Goal: Communication & Community: Participate in discussion

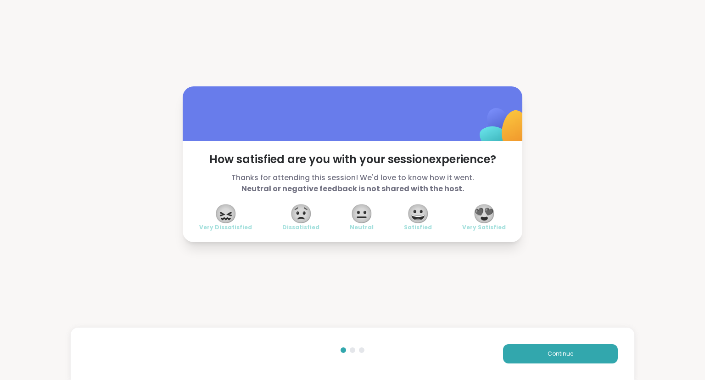
click at [520, 104] on img at bounding box center [503, 129] width 91 height 91
click at [491, 205] on span "😍" at bounding box center [484, 213] width 23 height 17
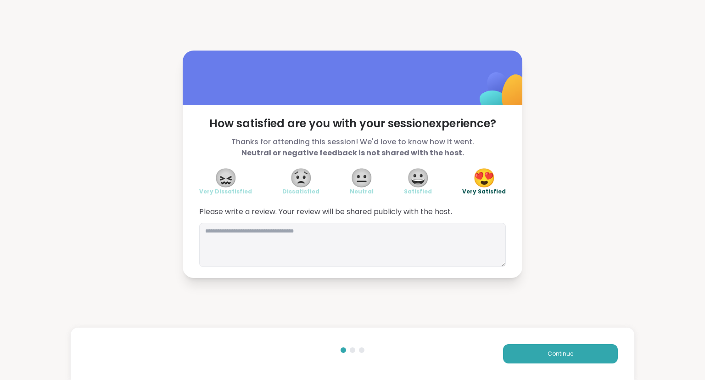
click at [529, 365] on div "Continue" at bounding box center [353, 353] width 564 height 52
click at [527, 363] on button "Continue" at bounding box center [560, 353] width 115 height 19
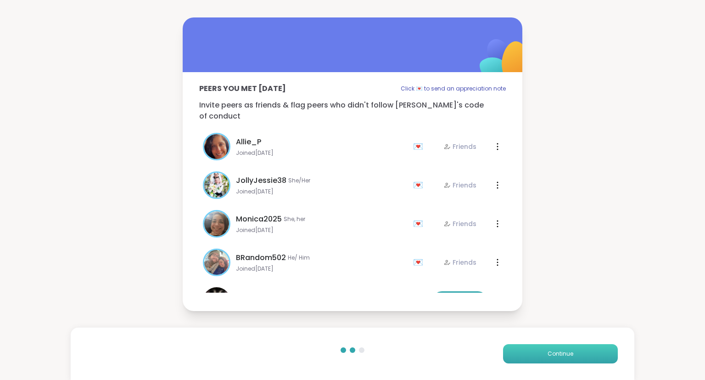
click at [527, 363] on button "Continue" at bounding box center [560, 353] width 115 height 19
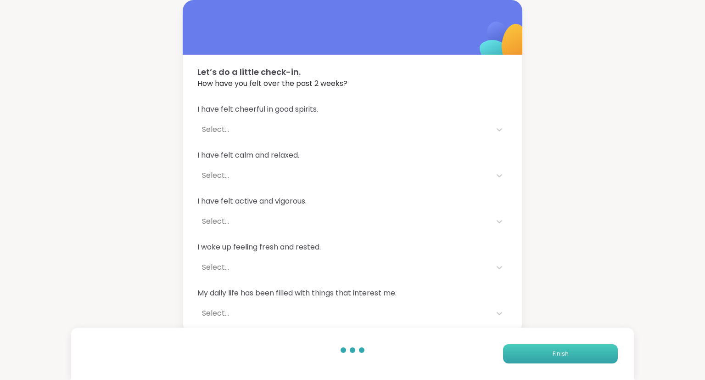
click at [527, 363] on button "Finish" at bounding box center [560, 353] width 115 height 19
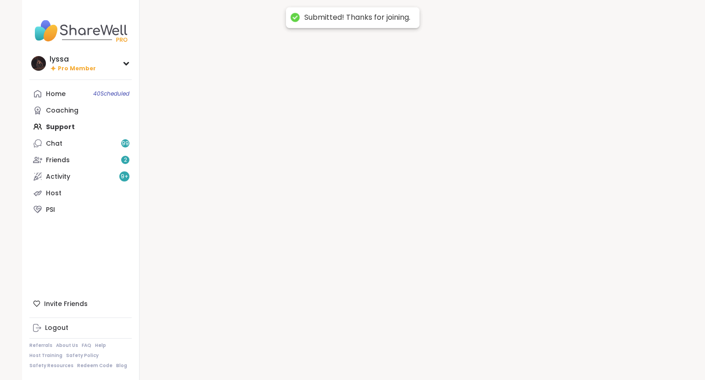
click at [526, 361] on div at bounding box center [412, 190] width 544 height 380
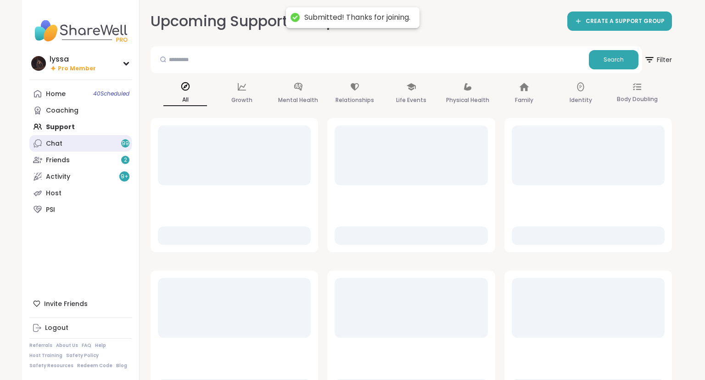
click at [114, 146] on link "Chat 99" at bounding box center [80, 143] width 102 height 17
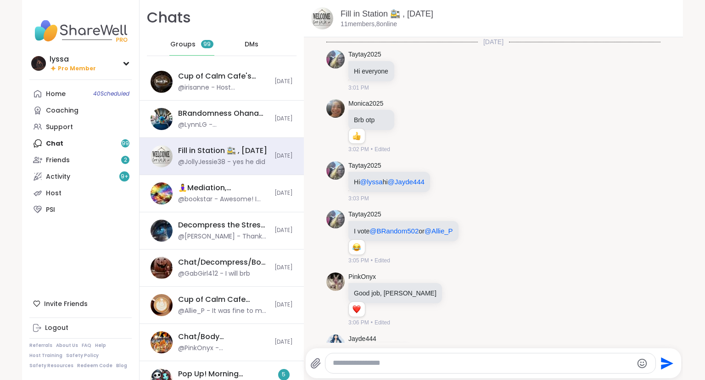
scroll to position [3289, 0]
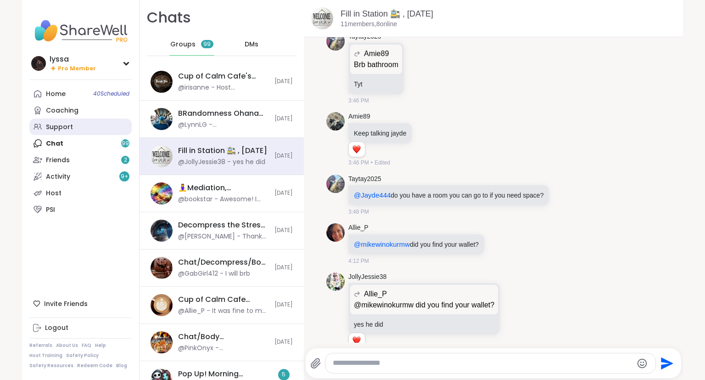
click at [74, 126] on link "Support" at bounding box center [80, 126] width 102 height 17
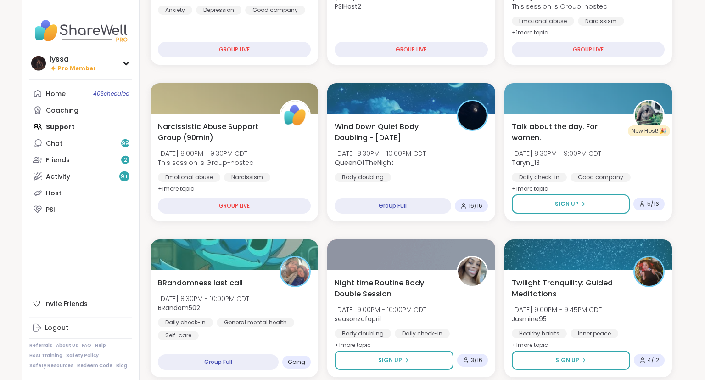
scroll to position [378, 0]
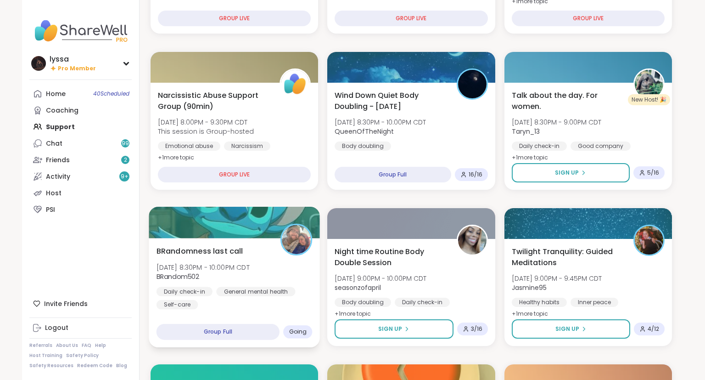
click at [237, 244] on div "BRandomness last call [DATE] 8:30PM - 10:00PM CDT BRandom502 Daily check-in Gen…" at bounding box center [234, 292] width 171 height 109
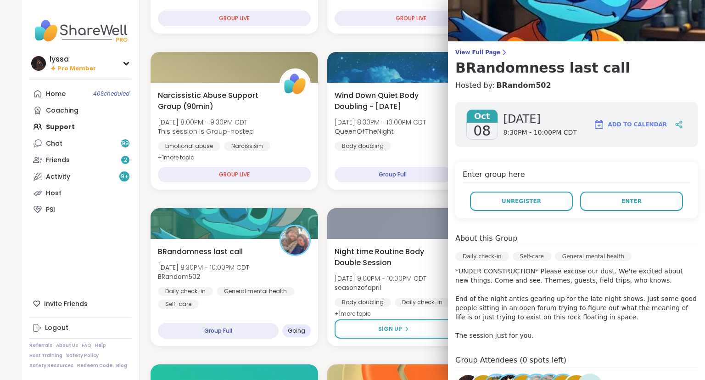
scroll to position [31, 0]
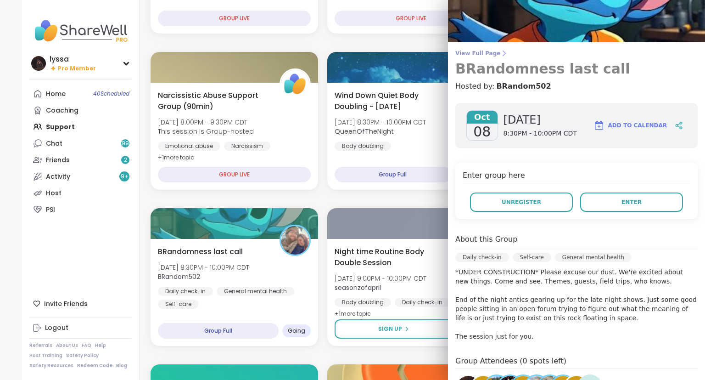
click at [476, 52] on span "View Full Page" at bounding box center [577, 53] width 242 height 7
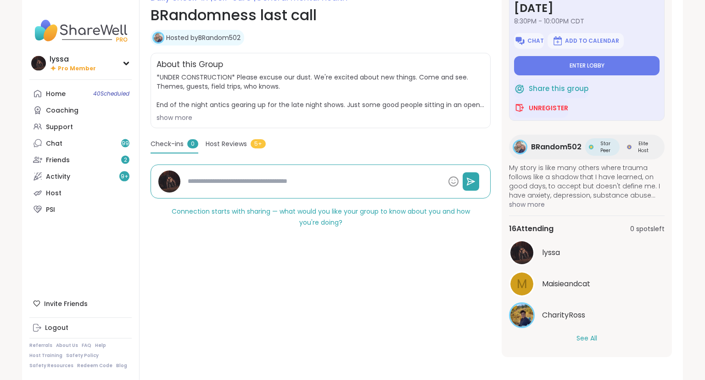
scroll to position [143, 0]
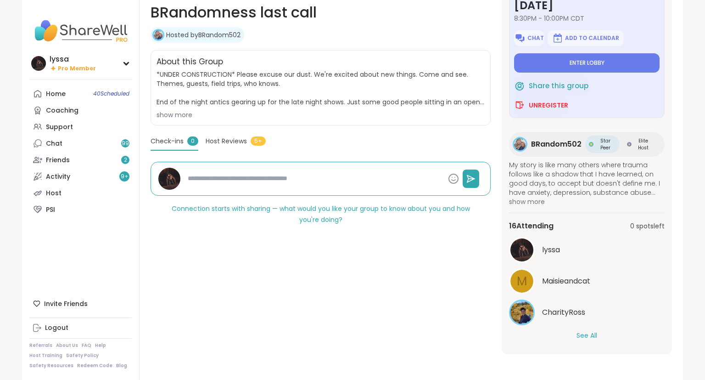
click at [592, 337] on button "See All" at bounding box center [587, 336] width 21 height 10
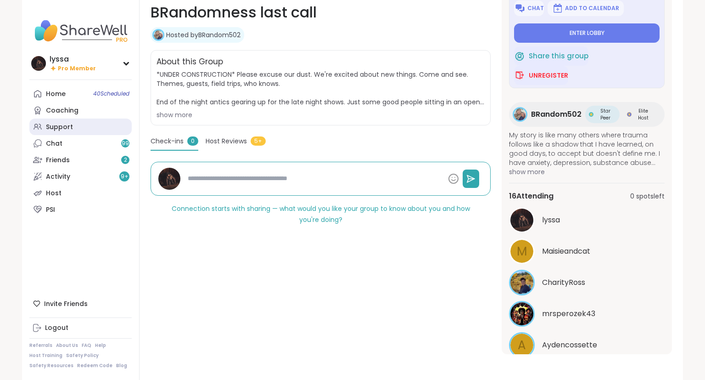
scroll to position [60, 0]
click at [68, 128] on div "Support" at bounding box center [59, 127] width 27 height 9
type textarea "*"
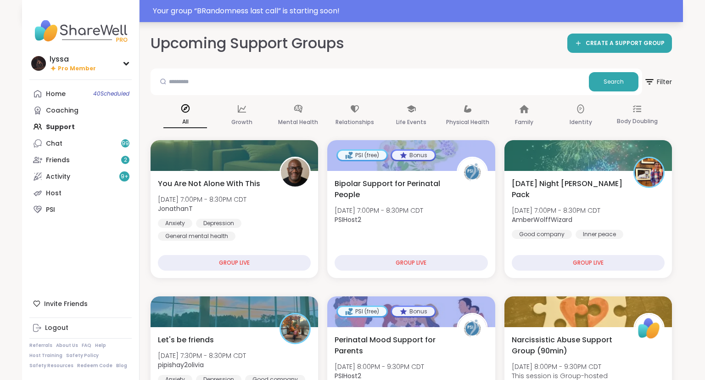
click at [335, 12] on div "Your group “ BRandomness last call ” is starting soon!" at bounding box center [415, 11] width 525 height 11
click at [411, 10] on div "Your group “ BRandomness last call ” has started. Click here to enter!" at bounding box center [415, 11] width 525 height 11
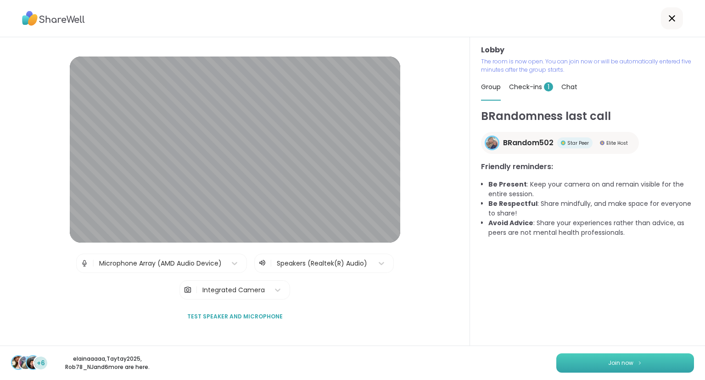
click at [628, 358] on button "Join now" at bounding box center [626, 362] width 138 height 19
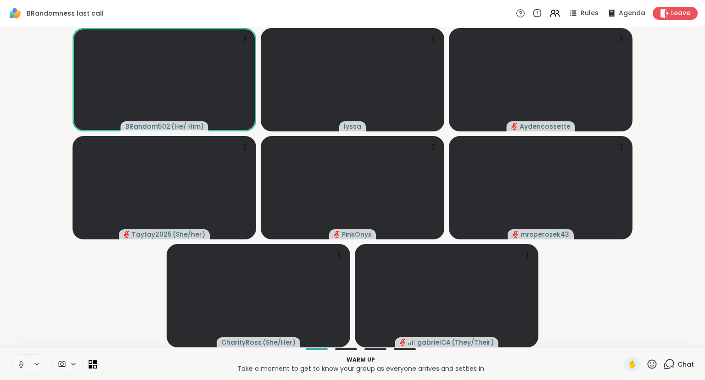
click at [14, 361] on button at bounding box center [19, 364] width 17 height 19
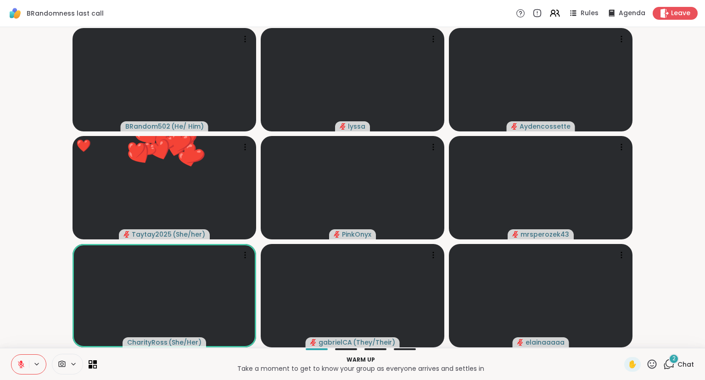
click at [705, 372] on div "Warm up Take a moment to get to know your group as everyone arrives and settles…" at bounding box center [352, 364] width 705 height 32
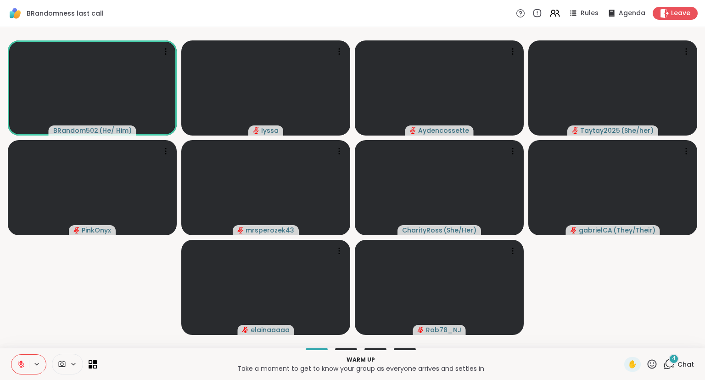
click at [24, 362] on icon at bounding box center [21, 364] width 8 height 8
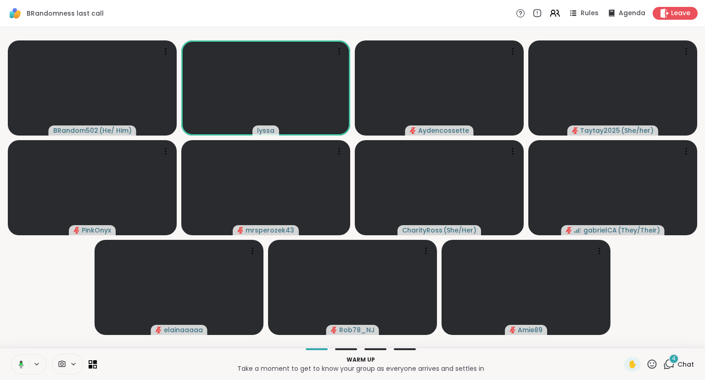
click at [21, 363] on icon at bounding box center [21, 364] width 3 height 3
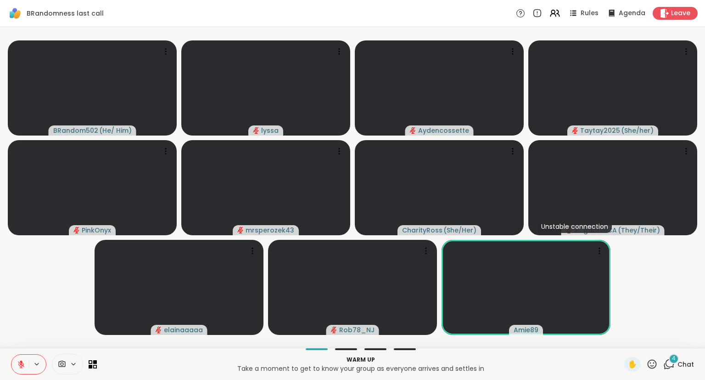
click at [22, 360] on button at bounding box center [19, 364] width 17 height 19
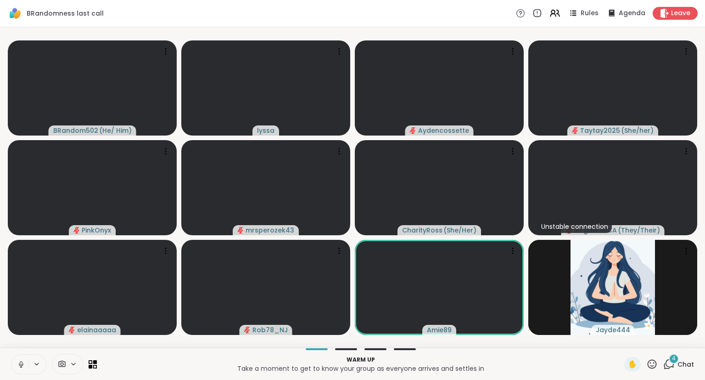
click at [23, 360] on button at bounding box center [19, 364] width 17 height 19
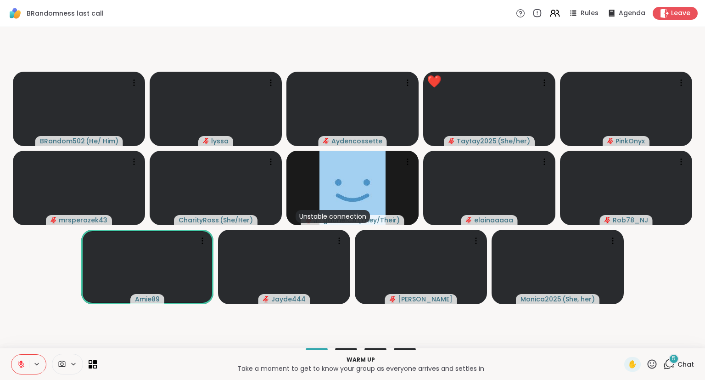
click at [19, 362] on icon at bounding box center [21, 364] width 6 height 6
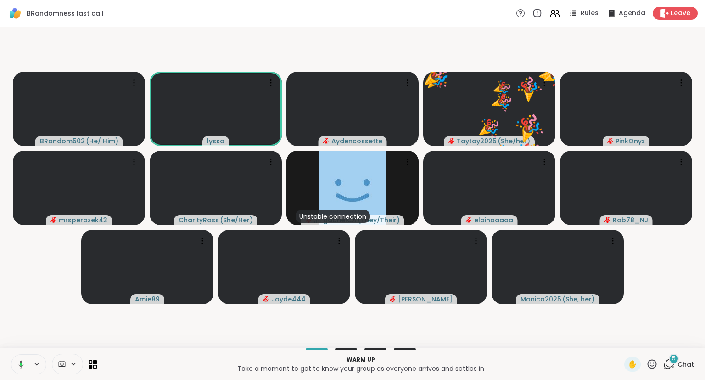
click at [21, 363] on icon at bounding box center [21, 364] width 3 height 3
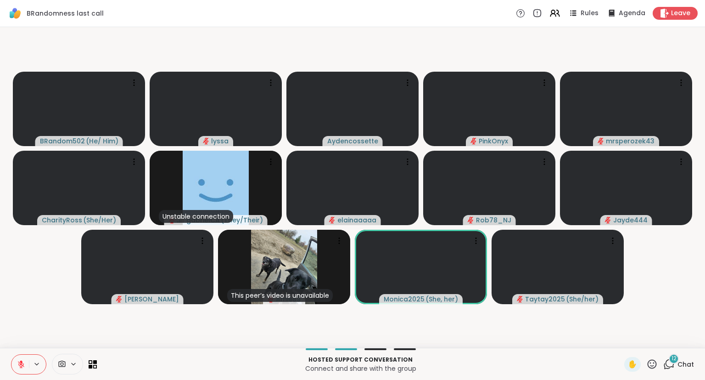
click at [651, 366] on icon at bounding box center [652, 363] width 11 height 11
click at [625, 340] on span "❤️" at bounding box center [625, 339] width 9 height 11
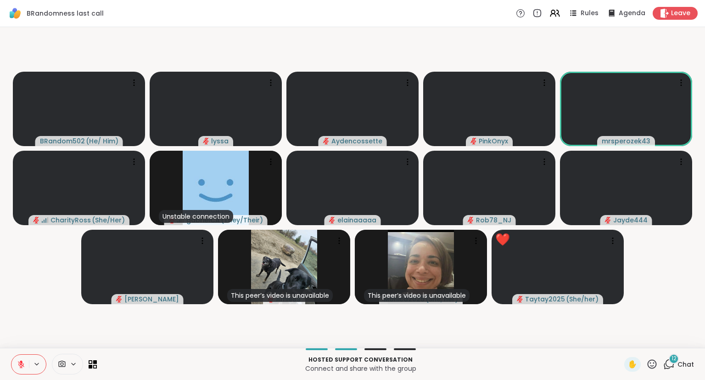
click at [655, 365] on icon at bounding box center [652, 363] width 11 height 11
click at [624, 338] on span "❤️" at bounding box center [625, 339] width 9 height 11
click at [651, 363] on icon at bounding box center [652, 363] width 9 height 9
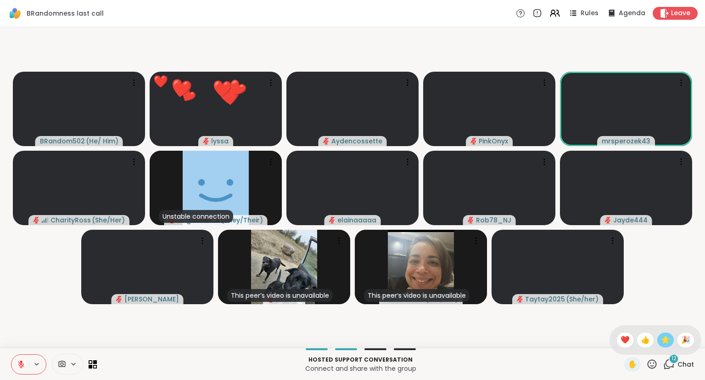
click at [664, 341] on span "🌟" at bounding box center [665, 339] width 9 height 11
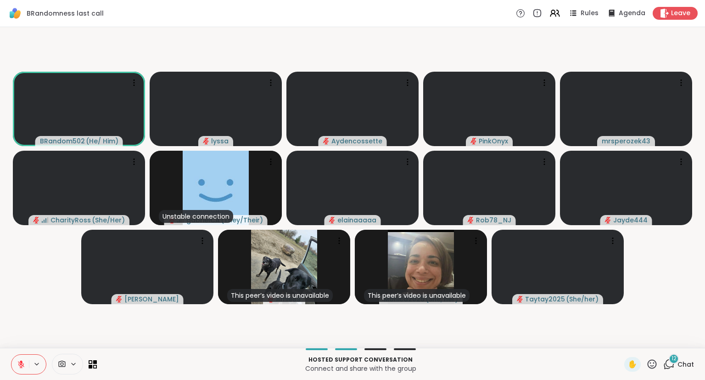
click at [654, 365] on icon at bounding box center [652, 363] width 11 height 11
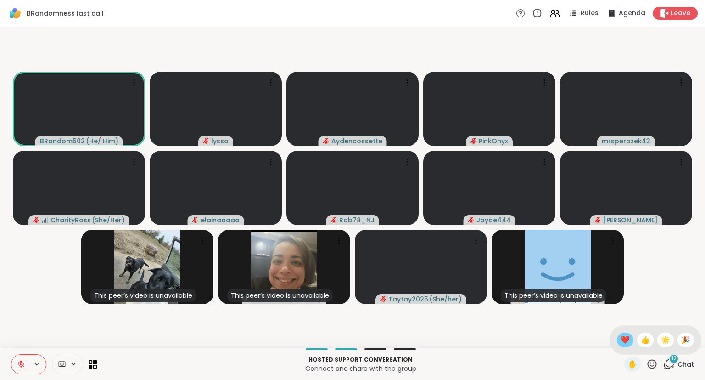
click at [626, 341] on span "❤️" at bounding box center [625, 339] width 9 height 11
click at [23, 357] on button at bounding box center [19, 364] width 17 height 19
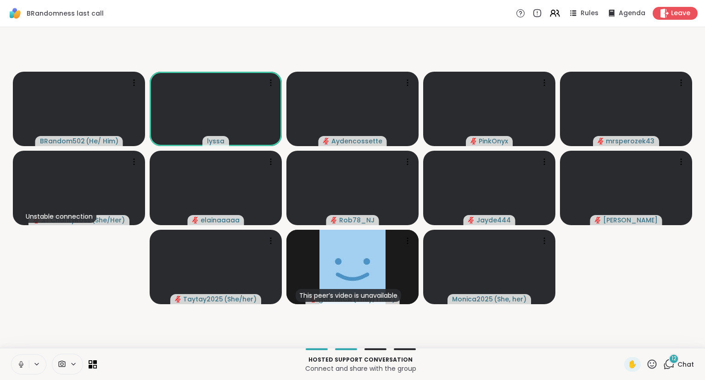
click at [17, 361] on icon at bounding box center [21, 364] width 8 height 8
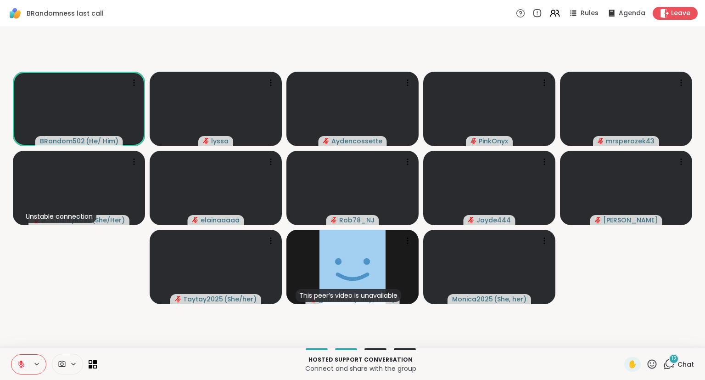
click at [655, 365] on icon at bounding box center [652, 363] width 11 height 11
click at [622, 337] on span "❤️" at bounding box center [625, 339] width 9 height 11
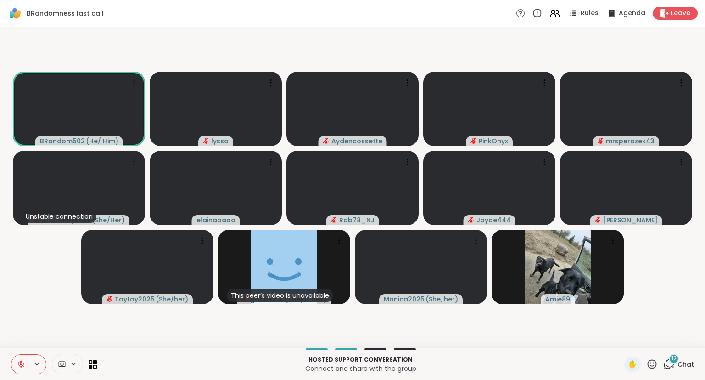
click at [696, 361] on div "Hosted support conversation Connect and share with the group ✋ 12 Chat" at bounding box center [352, 364] width 705 height 32
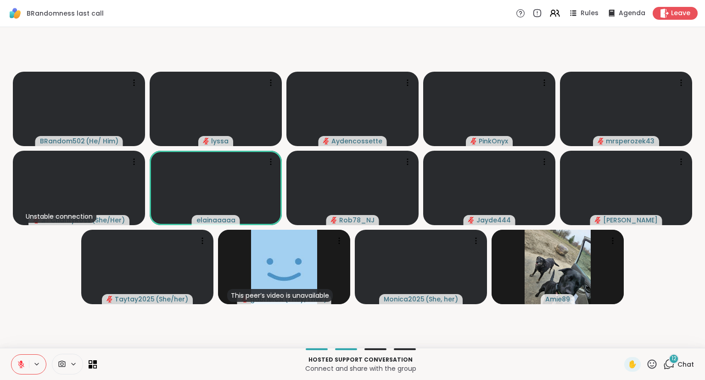
click at [677, 361] on span "12" at bounding box center [674, 359] width 5 height 8
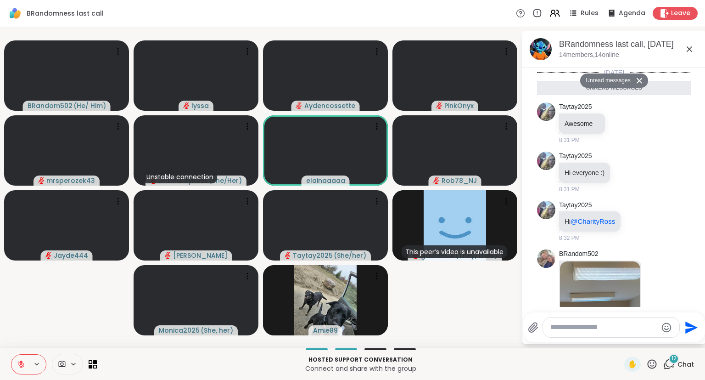
scroll to position [782, 0]
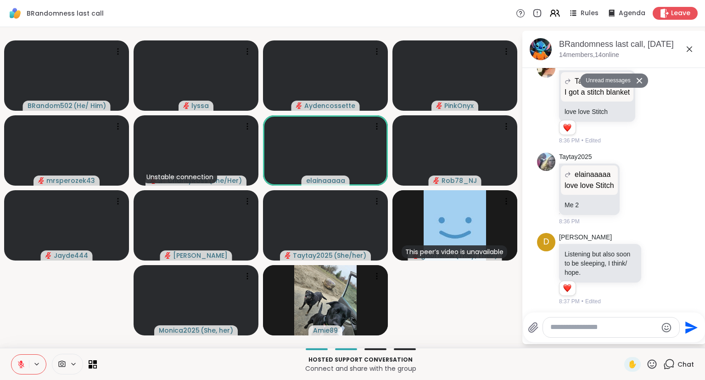
click at [616, 328] on textarea "Type your message" at bounding box center [604, 327] width 107 height 10
type textarea "***"
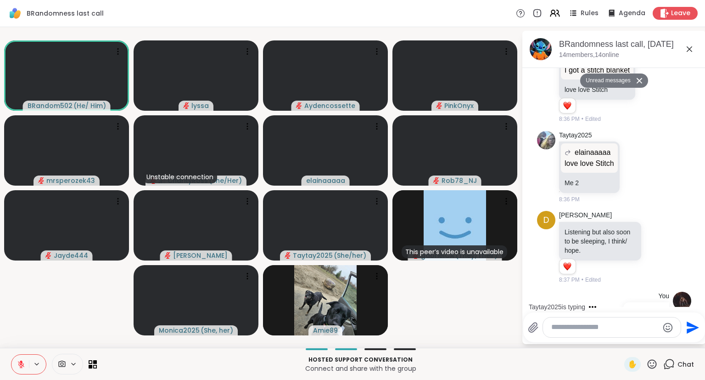
scroll to position [809, 0]
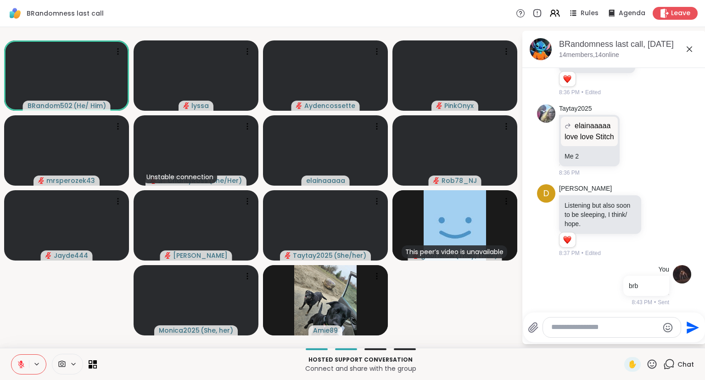
click at [0, 255] on div "BRandom502 ( He/ Him ) lyssa Aydencossette PinkOnyx mrsperozek43 Unstable conne…" at bounding box center [352, 187] width 705 height 321
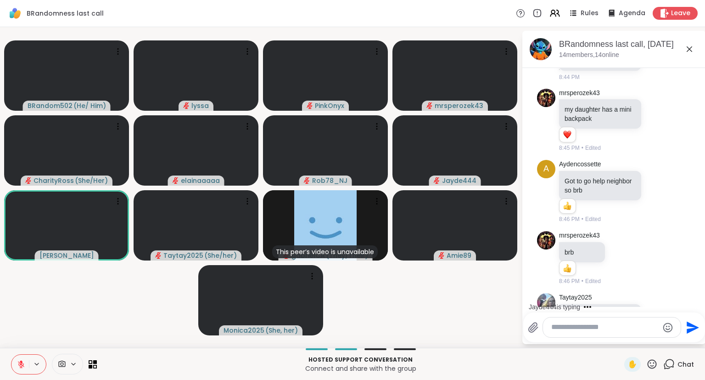
scroll to position [1206, 0]
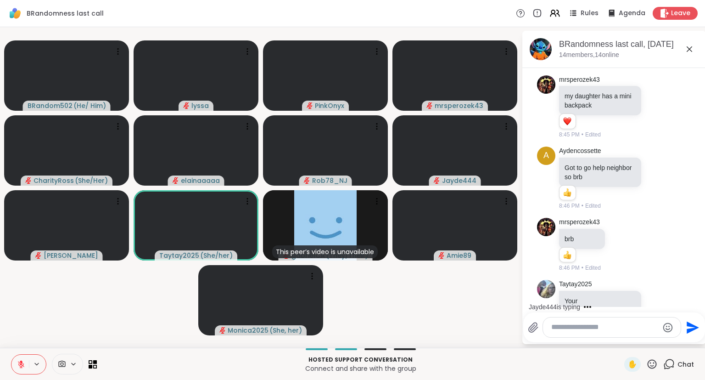
click at [659, 372] on div "✋ Chat" at bounding box center [660, 364] width 70 height 15
click at [653, 367] on icon at bounding box center [652, 363] width 11 height 11
click at [626, 347] on div "✋ ❤️ 👍 🌟 🎉" at bounding box center [656, 339] width 92 height 29
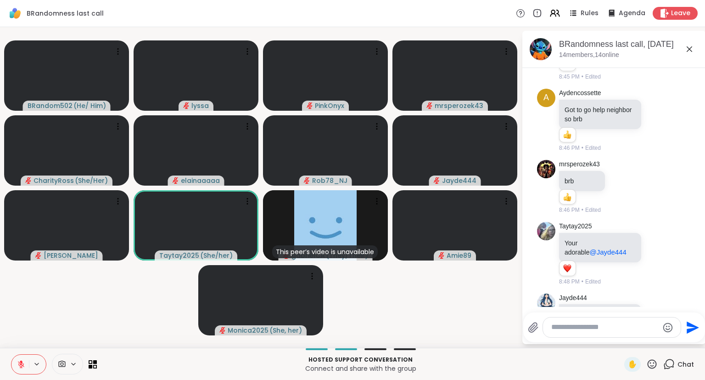
click at [653, 362] on icon at bounding box center [652, 363] width 11 height 11
click at [624, 342] on span "❤️" at bounding box center [625, 339] width 9 height 11
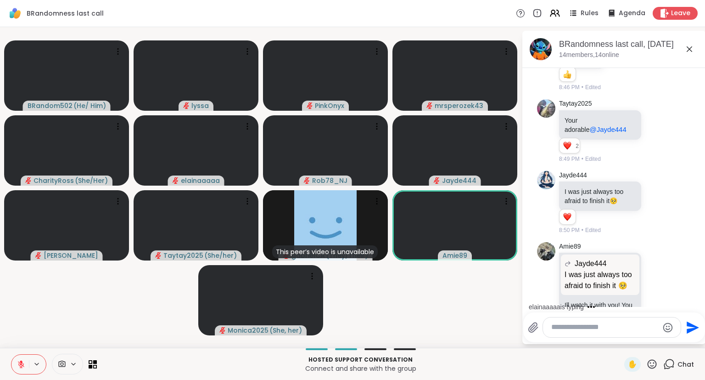
scroll to position [1685, 0]
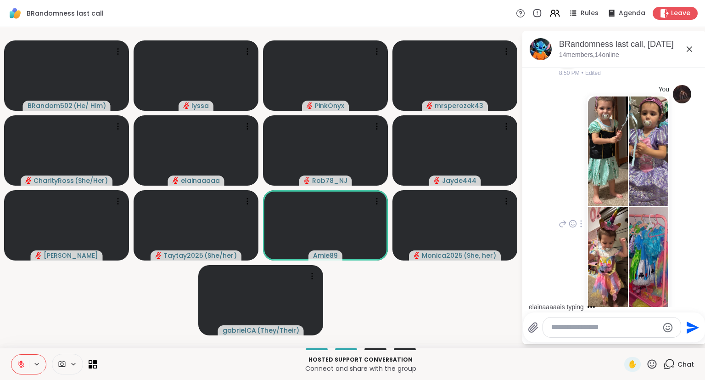
click at [654, 229] on img at bounding box center [649, 261] width 40 height 109
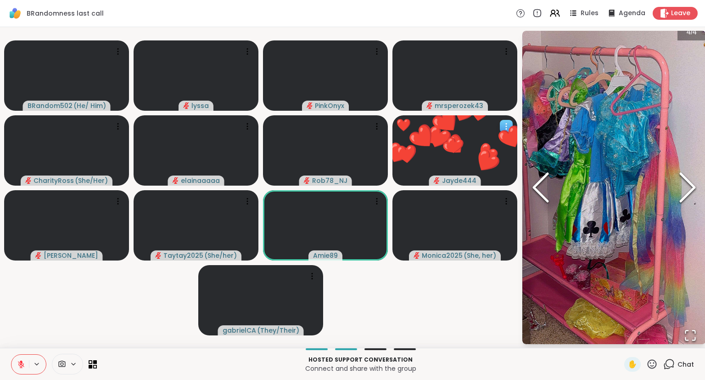
click at [505, 122] on button "❤️" at bounding box center [512, 138] width 54 height 54
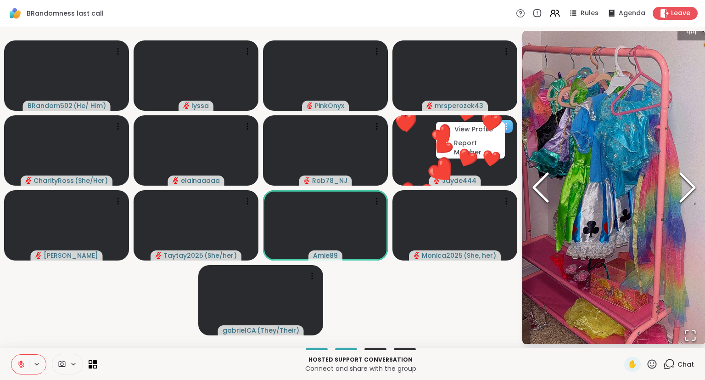
click at [496, 127] on div "❤️ Jayde444 ❤️ ❤️ ❤️ ❤️ ❤️ ❤️ ❤️ ❤️ ❤️ ❤️ ❤️ ❤️ ❤️ ❤️ ❤️ ❤️ ❤️ ❤️ ❤️ ❤️ ❤️ ❤️ ❤…" at bounding box center [455, 150] width 125 height 70
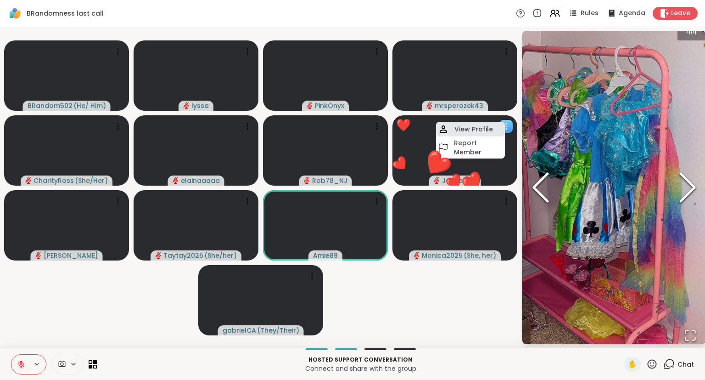
click at [484, 131] on h4 "View Profile" at bounding box center [474, 128] width 39 height 9
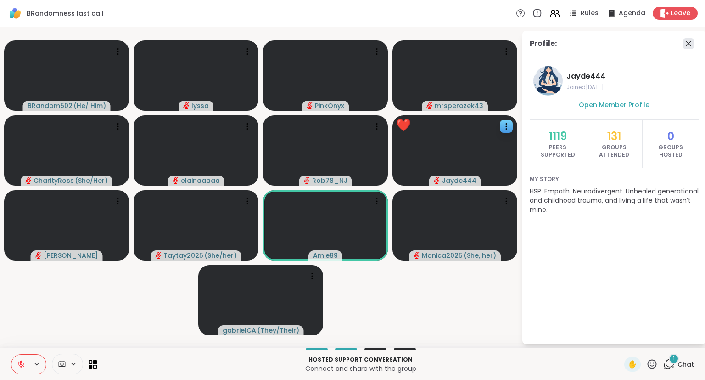
click at [690, 41] on icon at bounding box center [688, 43] width 11 height 11
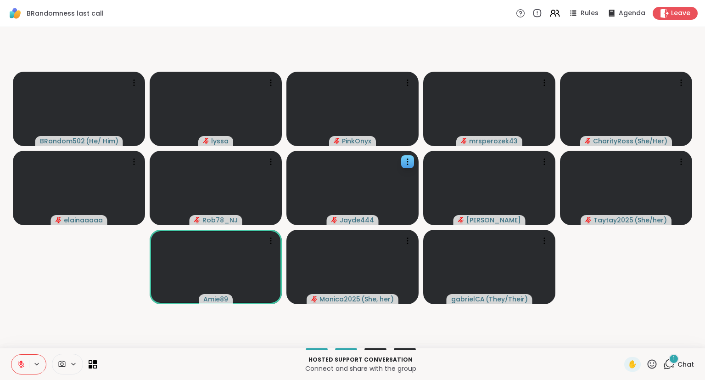
click at [672, 365] on icon at bounding box center [669, 363] width 11 height 11
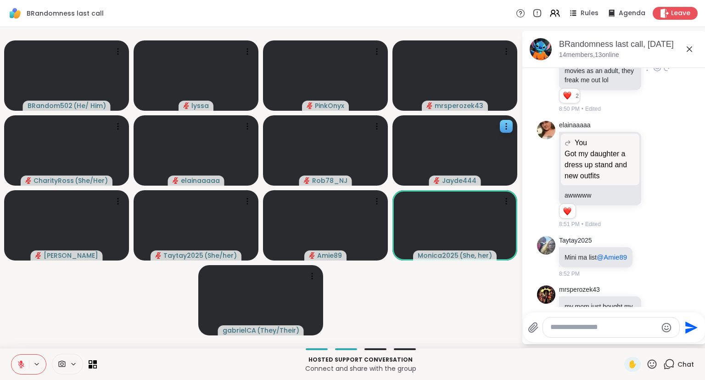
scroll to position [2068, 0]
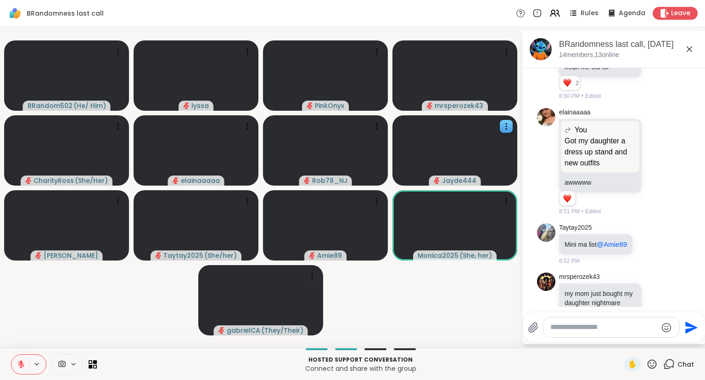
click at [654, 366] on icon at bounding box center [652, 363] width 9 height 9
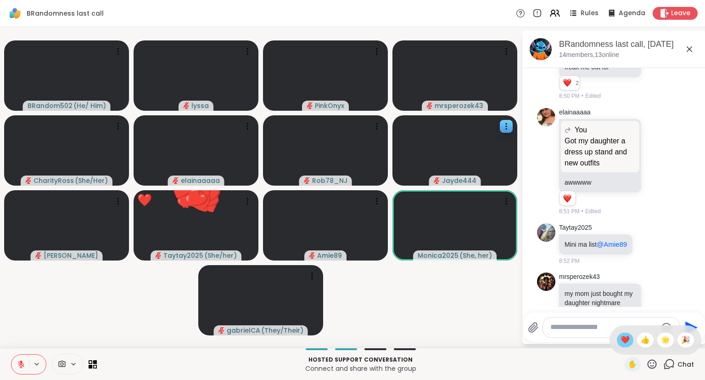
click at [626, 339] on span "❤️" at bounding box center [625, 339] width 9 height 11
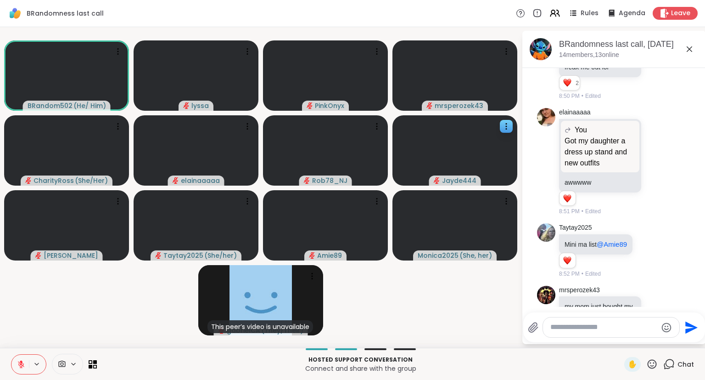
click at [651, 363] on icon at bounding box center [652, 363] width 11 height 11
click at [622, 342] on span "❤️" at bounding box center [625, 339] width 9 height 11
click at [651, 360] on icon at bounding box center [652, 363] width 11 height 11
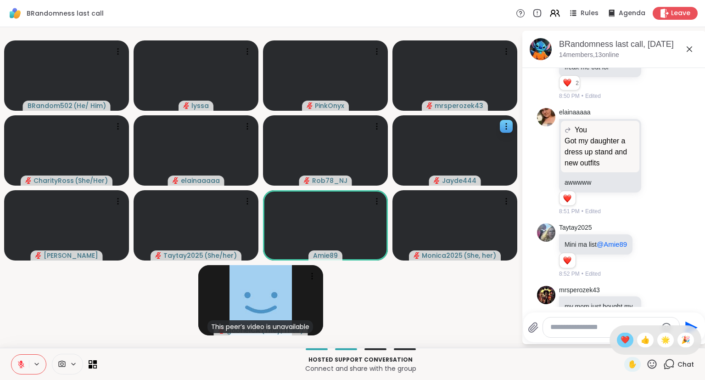
click at [627, 346] on div "❤️" at bounding box center [625, 339] width 17 height 15
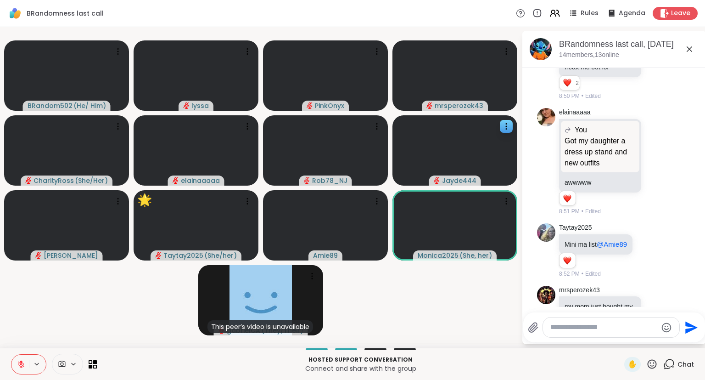
click at [24, 364] on icon at bounding box center [21, 364] width 8 height 8
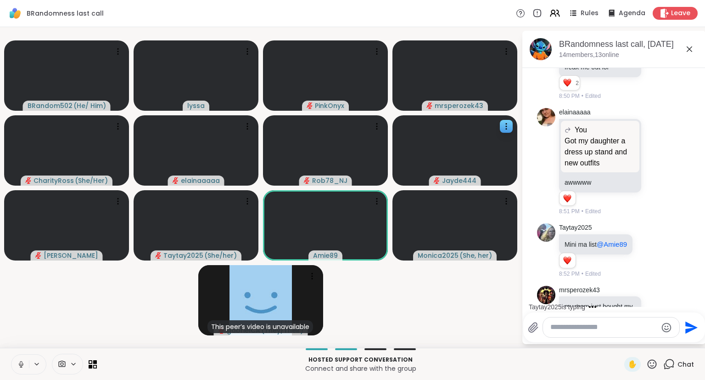
click at [22, 361] on icon at bounding box center [21, 364] width 8 height 8
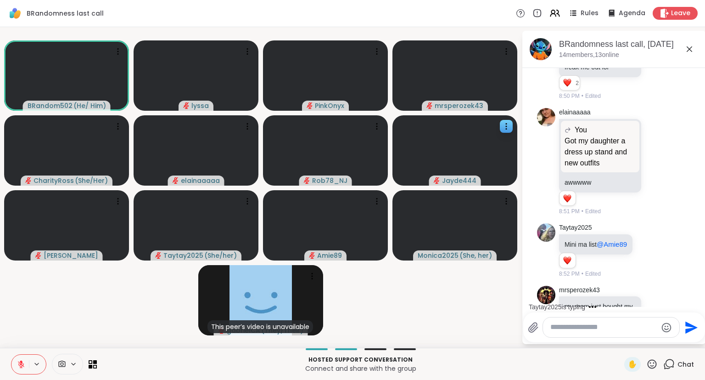
scroll to position [2082, 0]
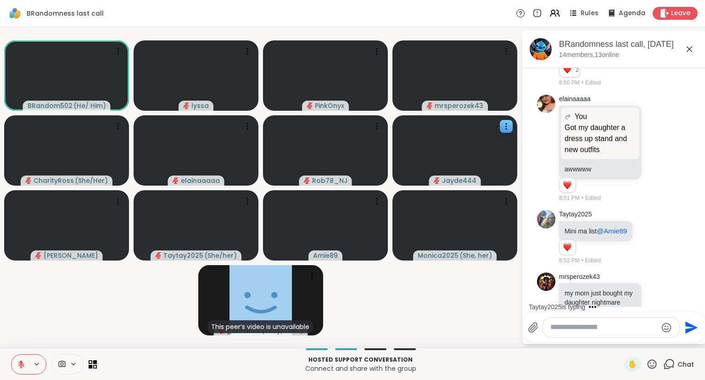
click at [653, 361] on icon at bounding box center [652, 363] width 11 height 11
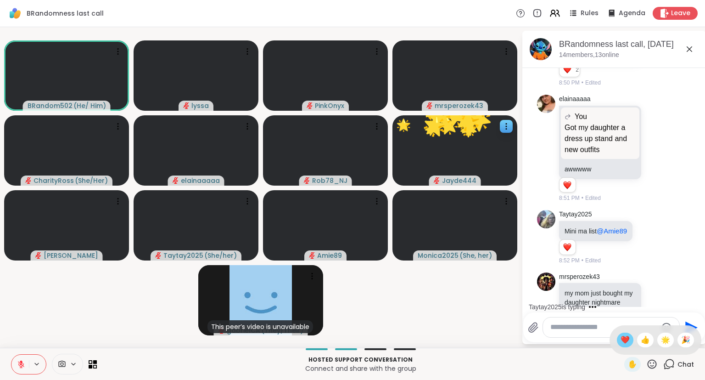
click at [623, 339] on span "❤️" at bounding box center [625, 339] width 9 height 11
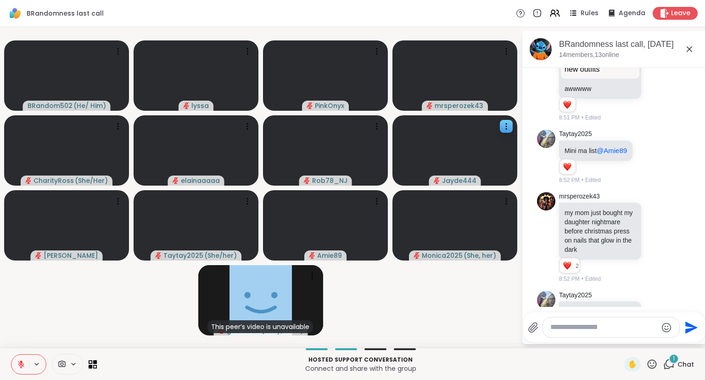
scroll to position [2229, 0]
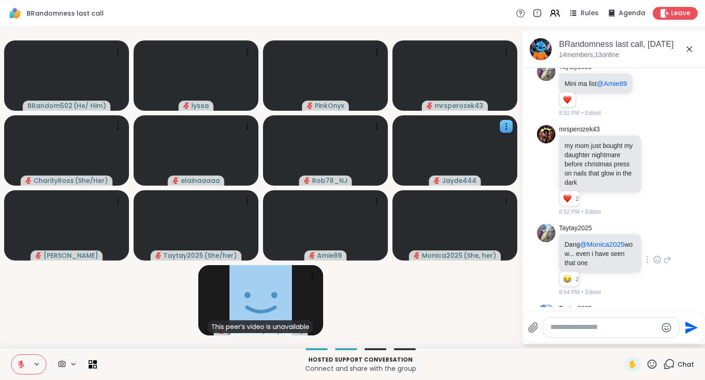
click at [657, 255] on icon at bounding box center [658, 259] width 8 height 9
click at [547, 241] on div "Select Reaction: Joy" at bounding box center [544, 245] width 8 height 8
click at [590, 329] on textarea "Type your message" at bounding box center [604, 327] width 107 height 10
type textarea "**********"
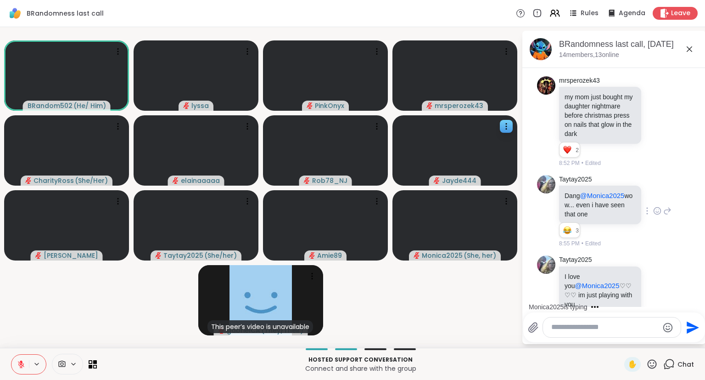
click at [692, 50] on icon at bounding box center [689, 49] width 11 height 11
